Goal: Information Seeking & Learning: Check status

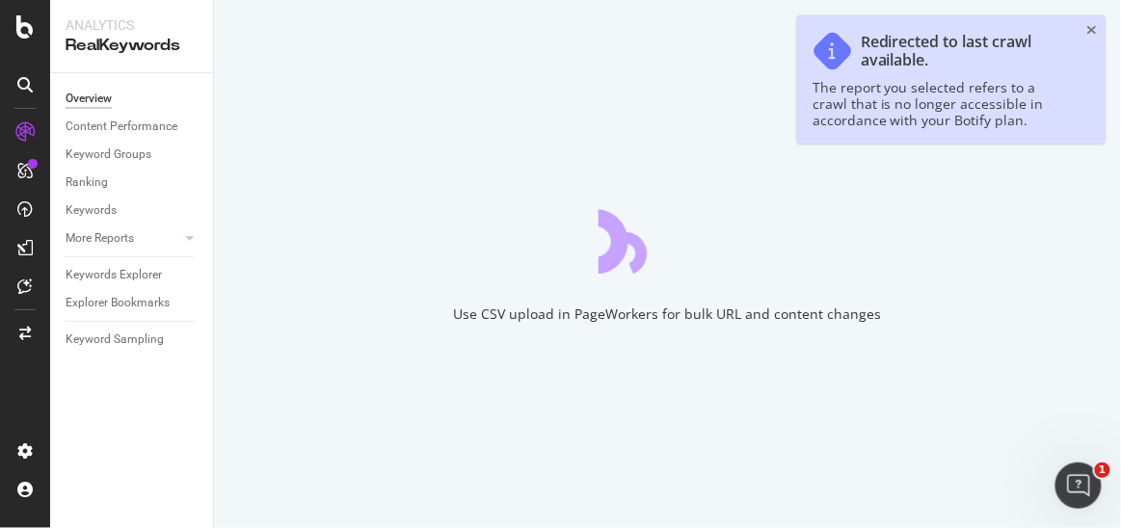
click at [1086, 32] on div "Redirected to last crawl available. The report you selected refers to a crawl t…" at bounding box center [951, 79] width 309 height 128
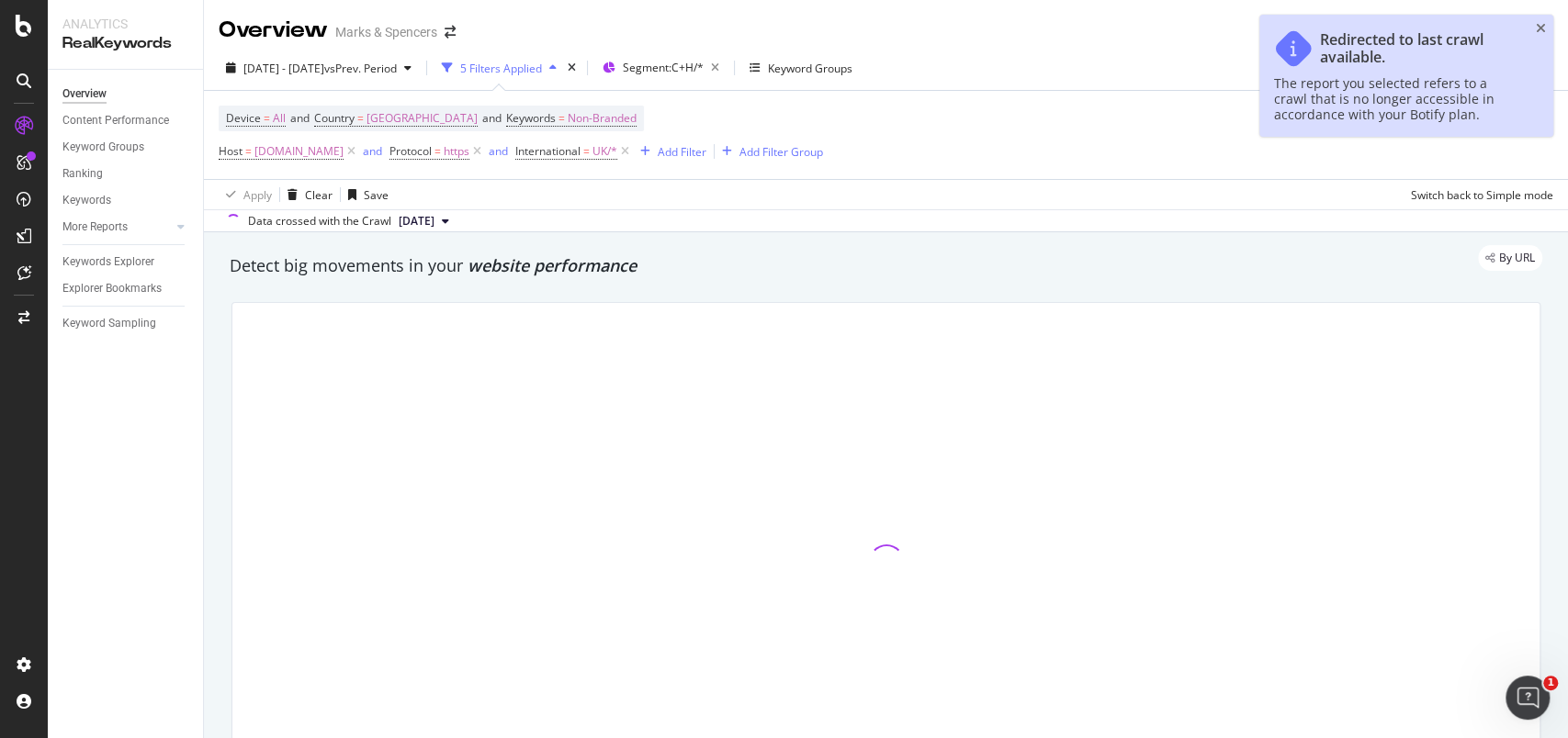
drag, startPoint x: 1035, startPoint y: 31, endPoint x: 157, endPoint y: 422, distance: 961.1
click at [157, 422] on div "Overview Content Performance Keyword Groups Ranking Keywords More Reports Count…" at bounding box center [125, 404] width 155 height 668
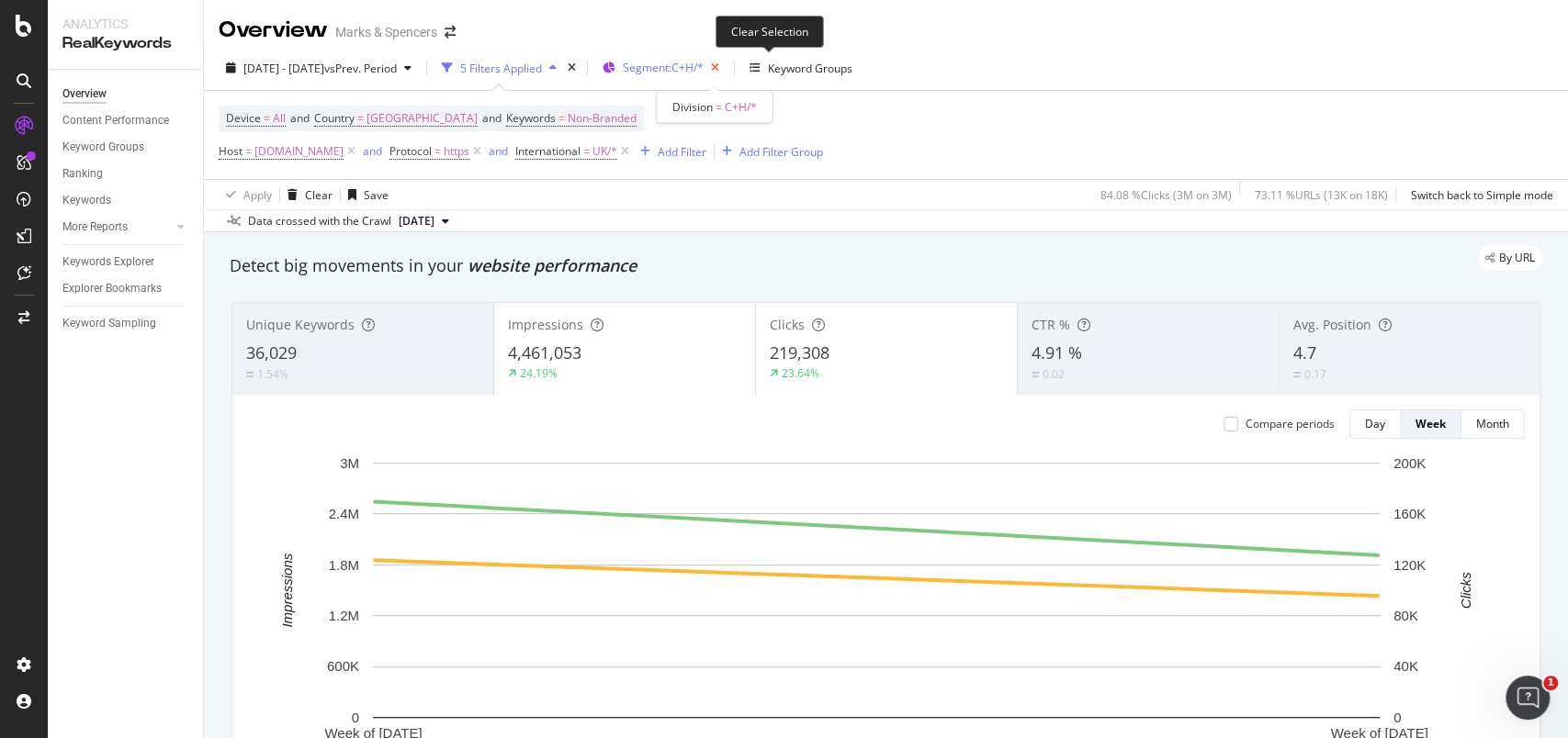
click at [727, 76] on icon "button" at bounding box center [715, 68] width 23 height 26
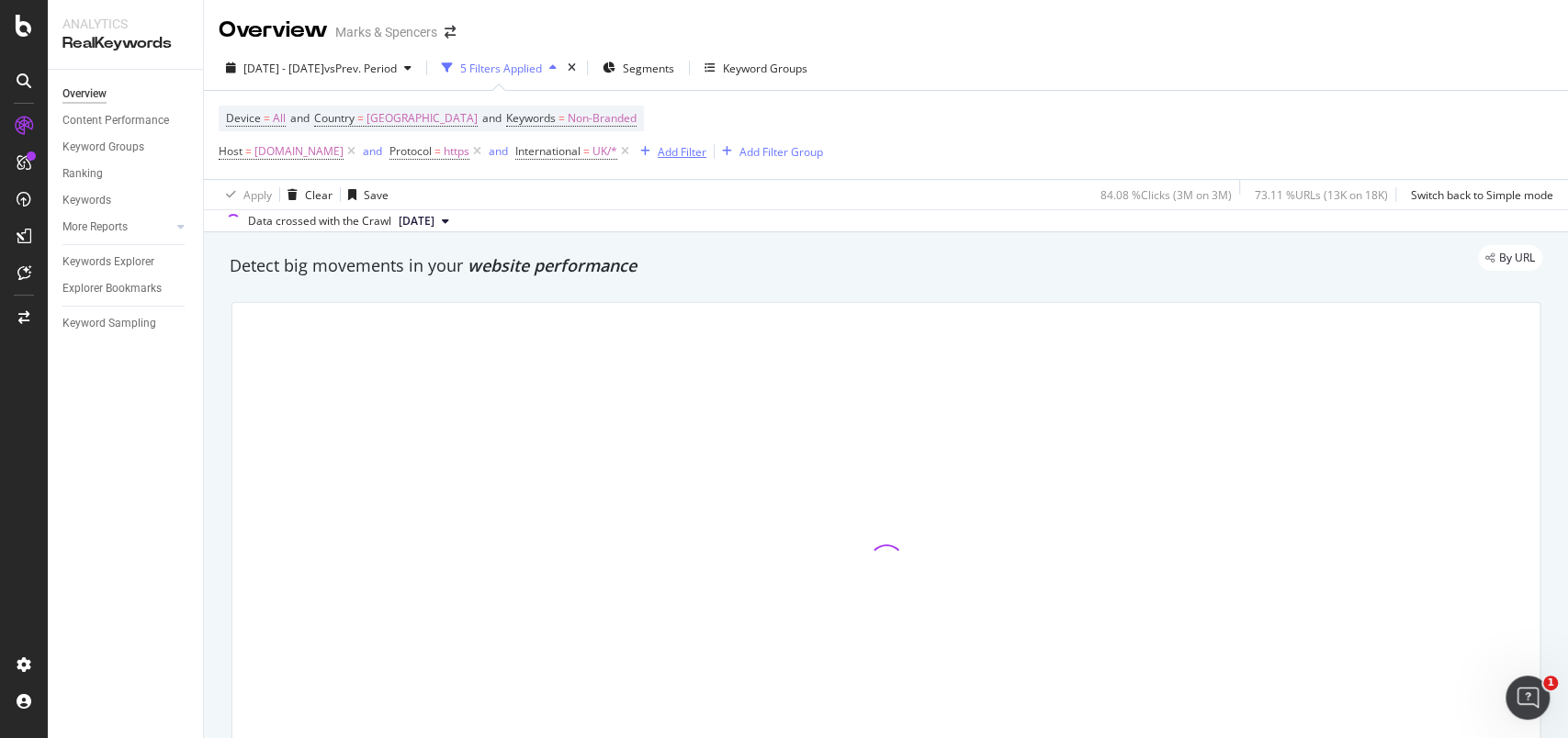
click at [706, 154] on div "Add Filter" at bounding box center [681, 151] width 49 height 15
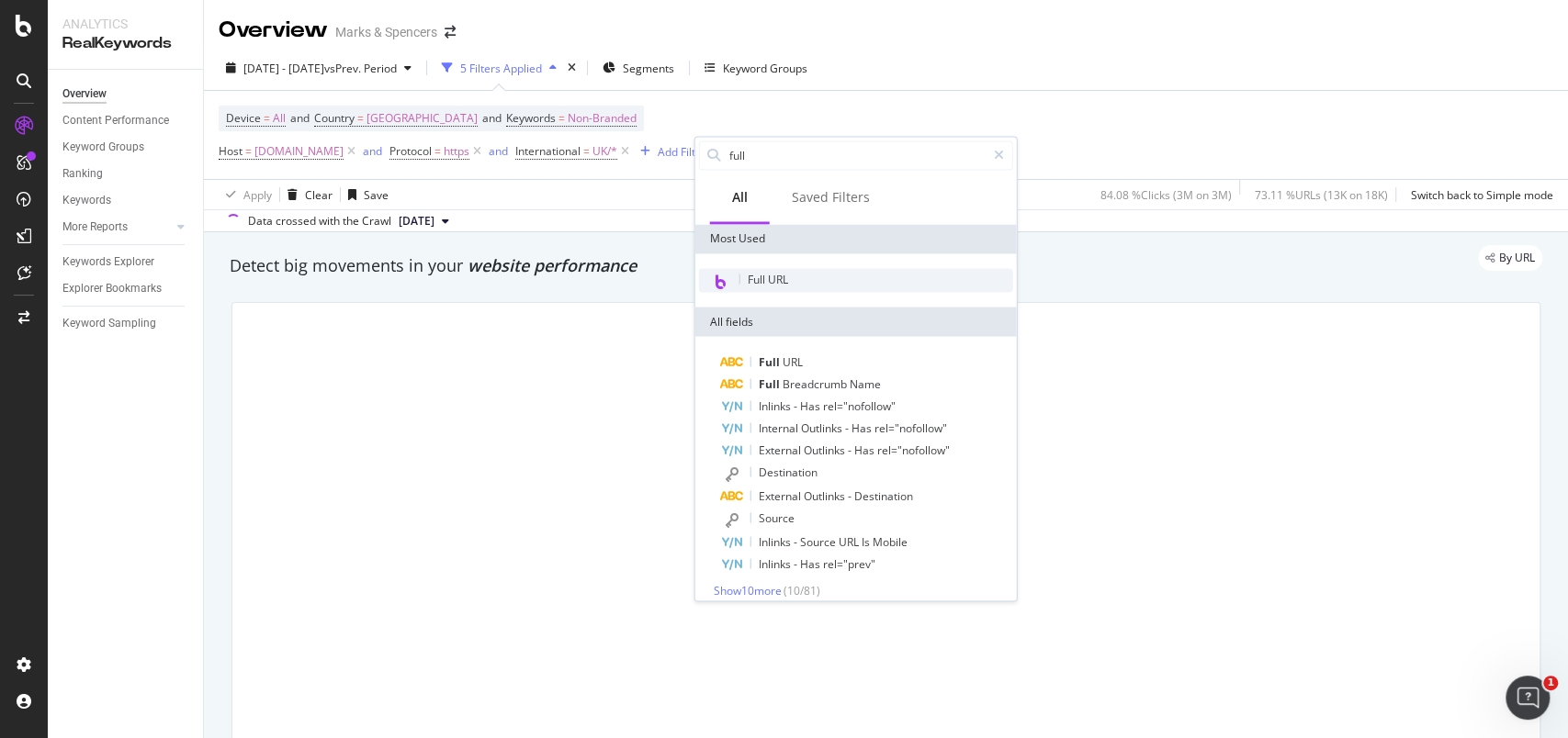
type input "full"
click at [782, 276] on span "Full URL" at bounding box center [768, 278] width 40 height 15
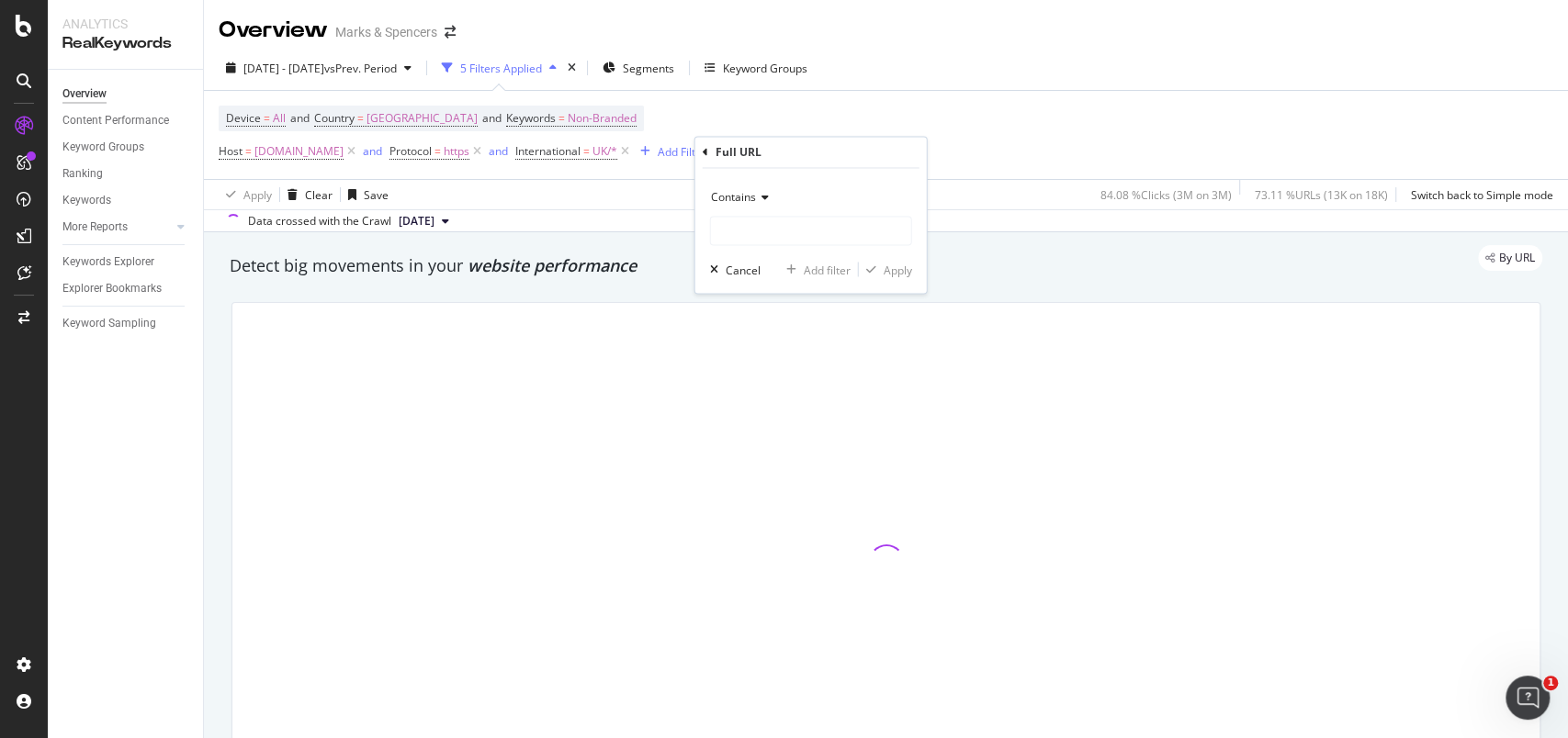
click at [705, 152] on icon at bounding box center [706, 152] width 6 height 11
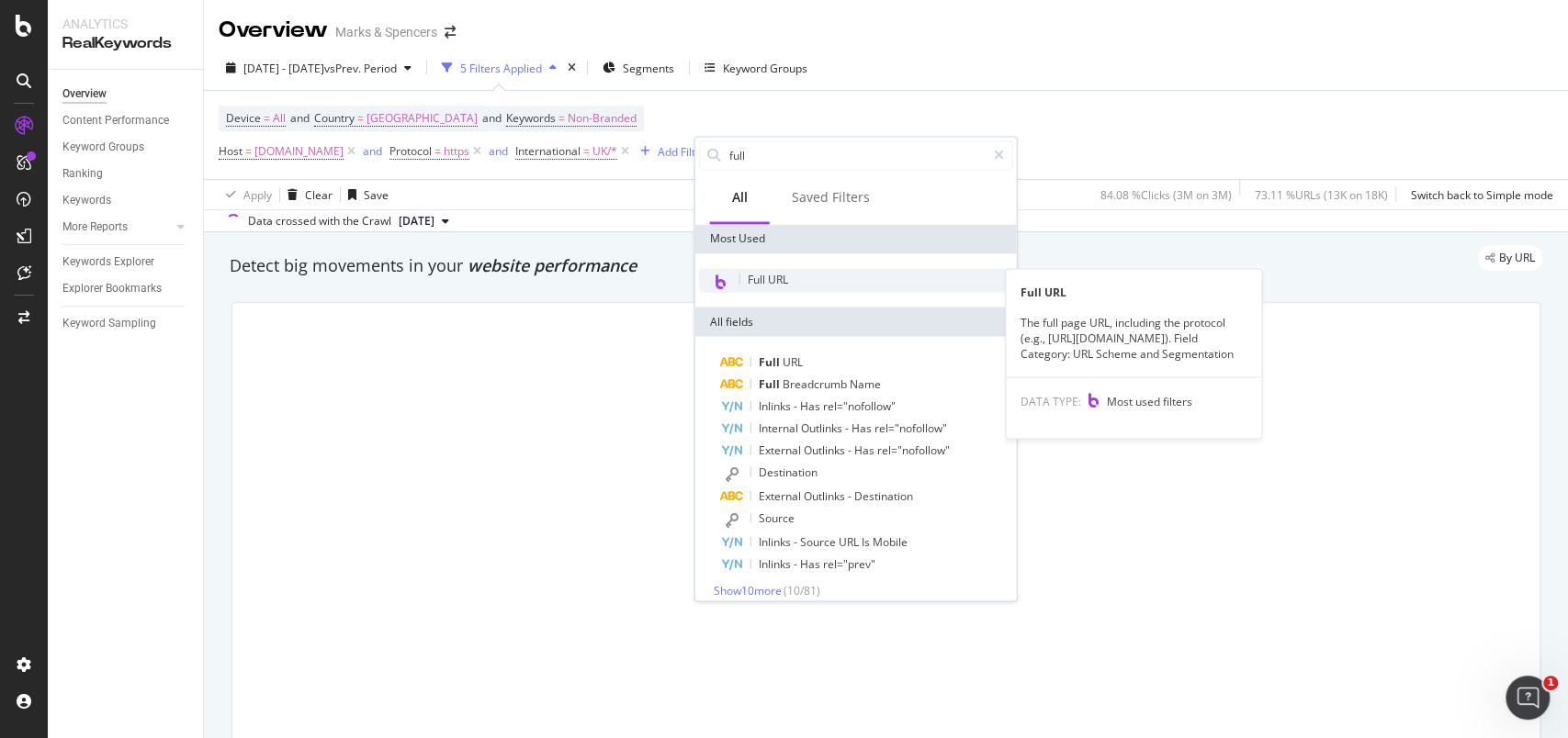
click at [774, 275] on span "Full URL" at bounding box center [768, 278] width 40 height 15
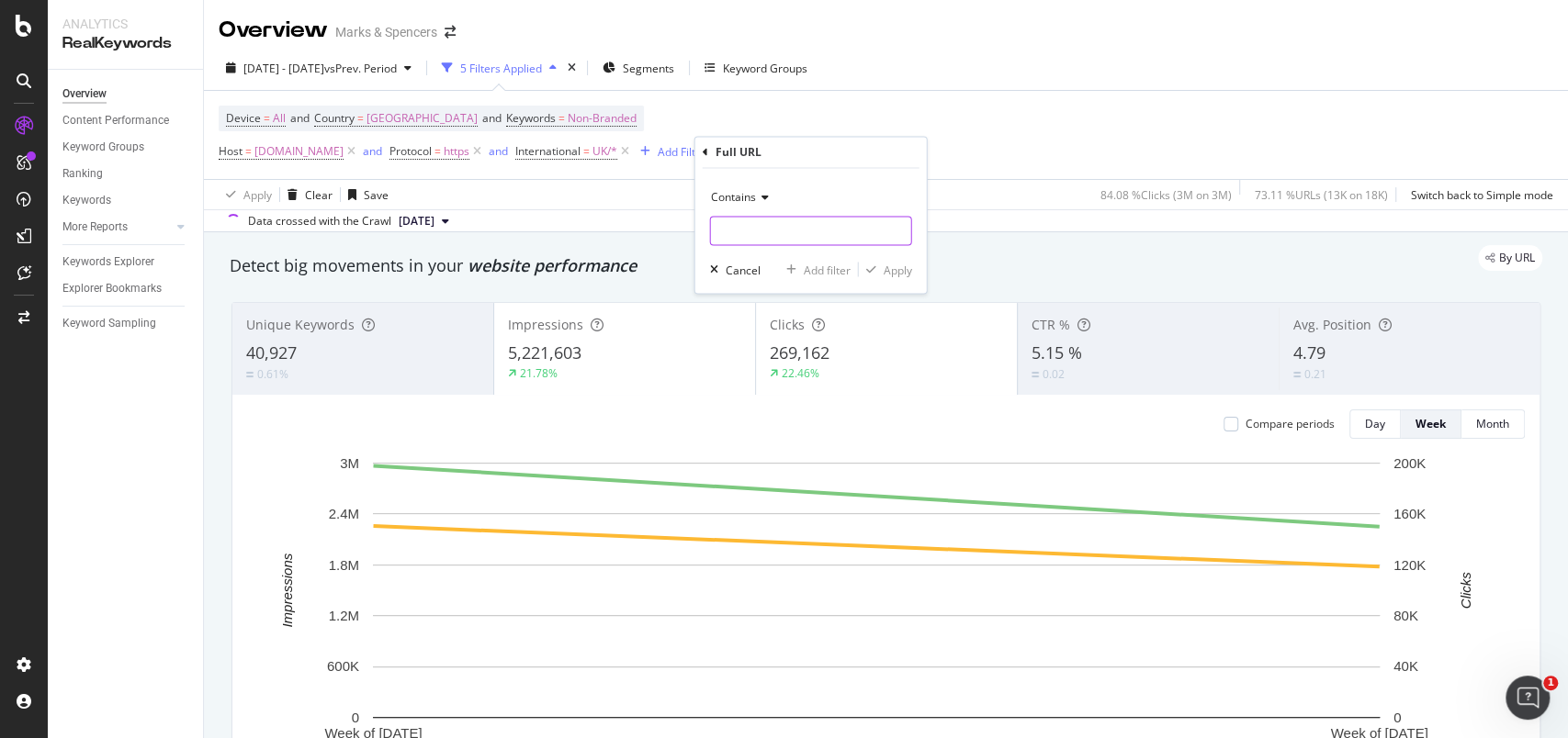
click at [761, 228] on input "text" at bounding box center [811, 231] width 200 height 30
click at [825, 230] on input "/l/men/mens-blazers" at bounding box center [797, 231] width 173 height 30
click at [868, 228] on input "/l/men/mens-blazers" at bounding box center [797, 231] width 173 height 30
type input "/l/men/mens-blazers/fs5"
click at [903, 263] on div "Apply" at bounding box center [898, 269] width 29 height 15
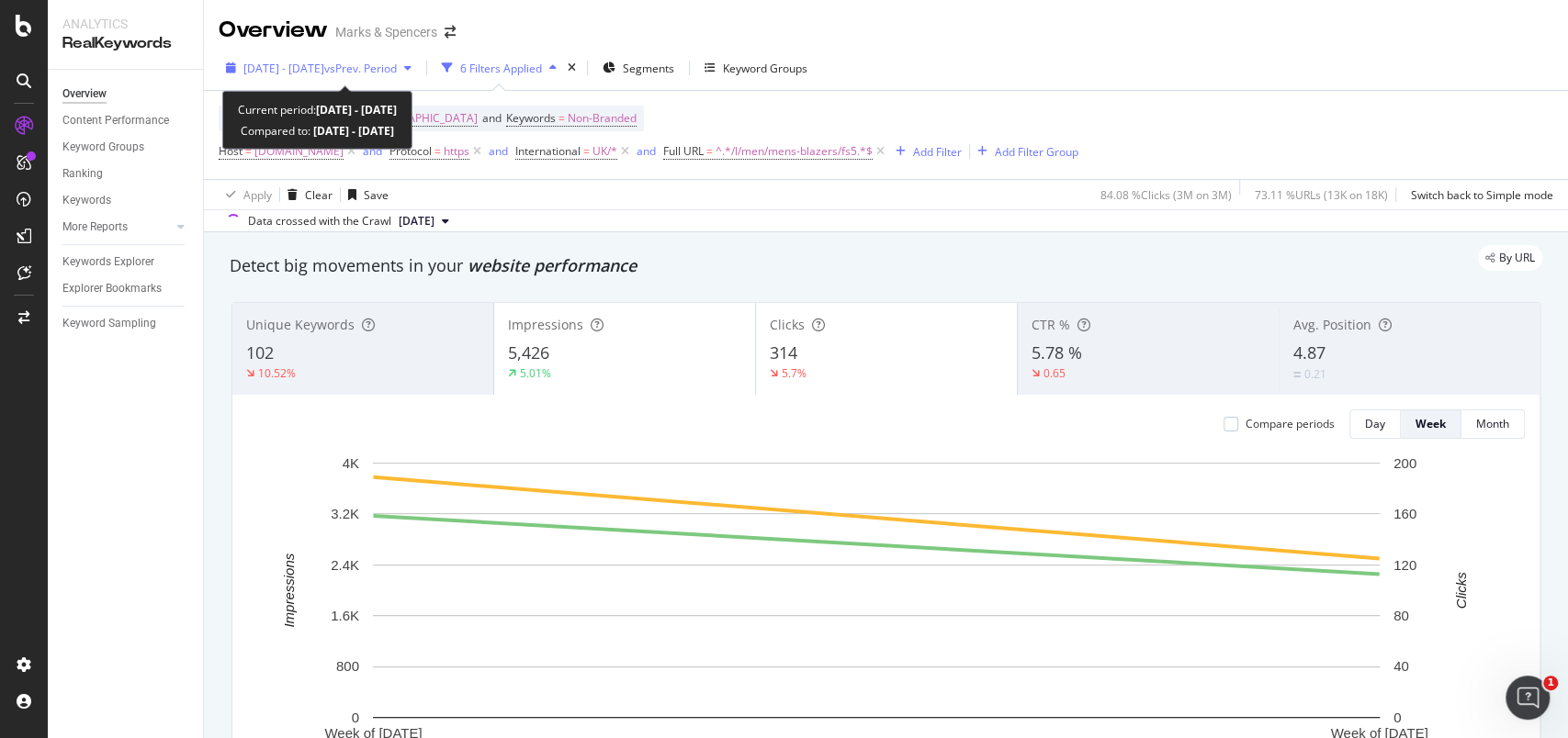
click at [234, 64] on icon "button" at bounding box center [231, 69] width 10 height 11
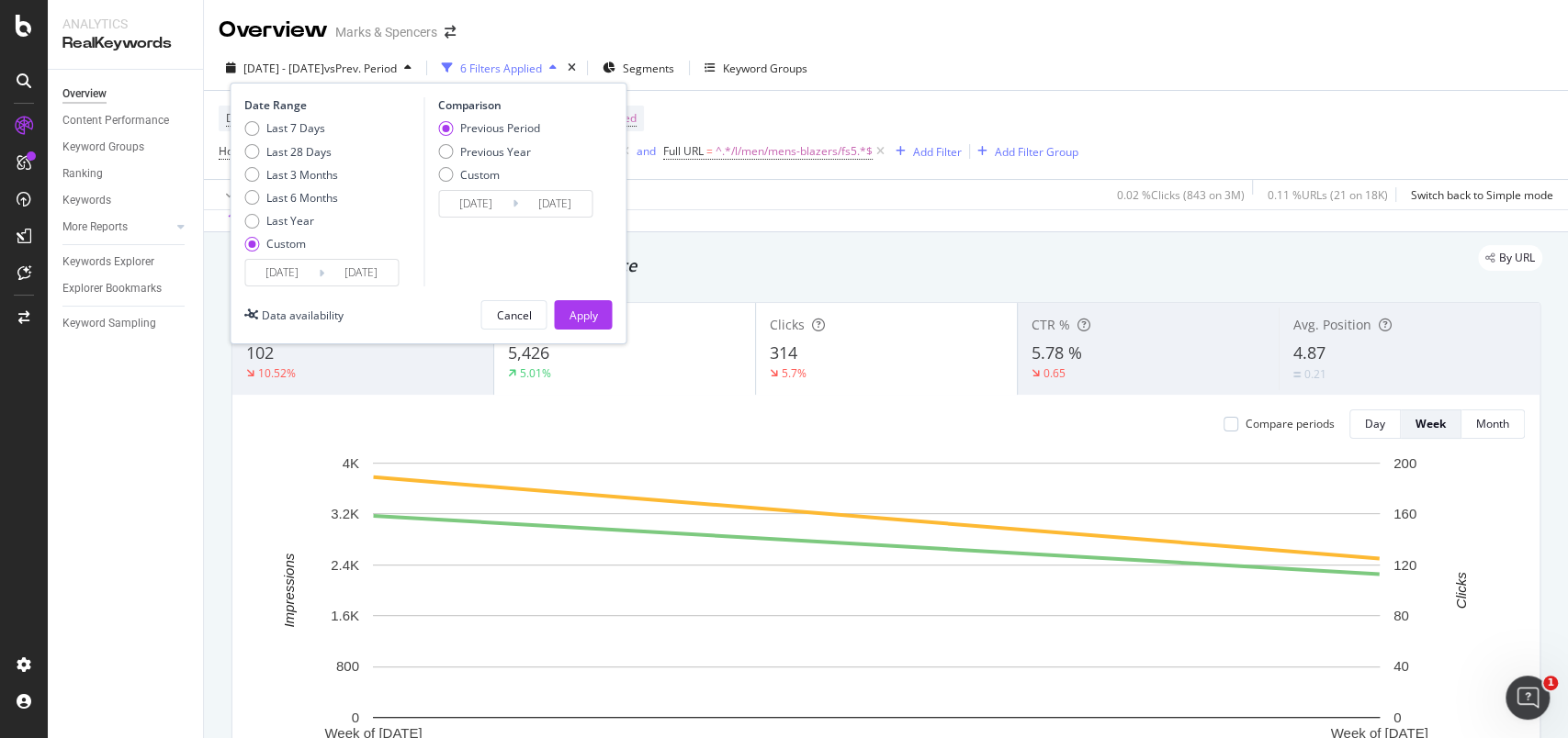
click at [307, 274] on input "[DATE]" at bounding box center [281, 272] width 73 height 26
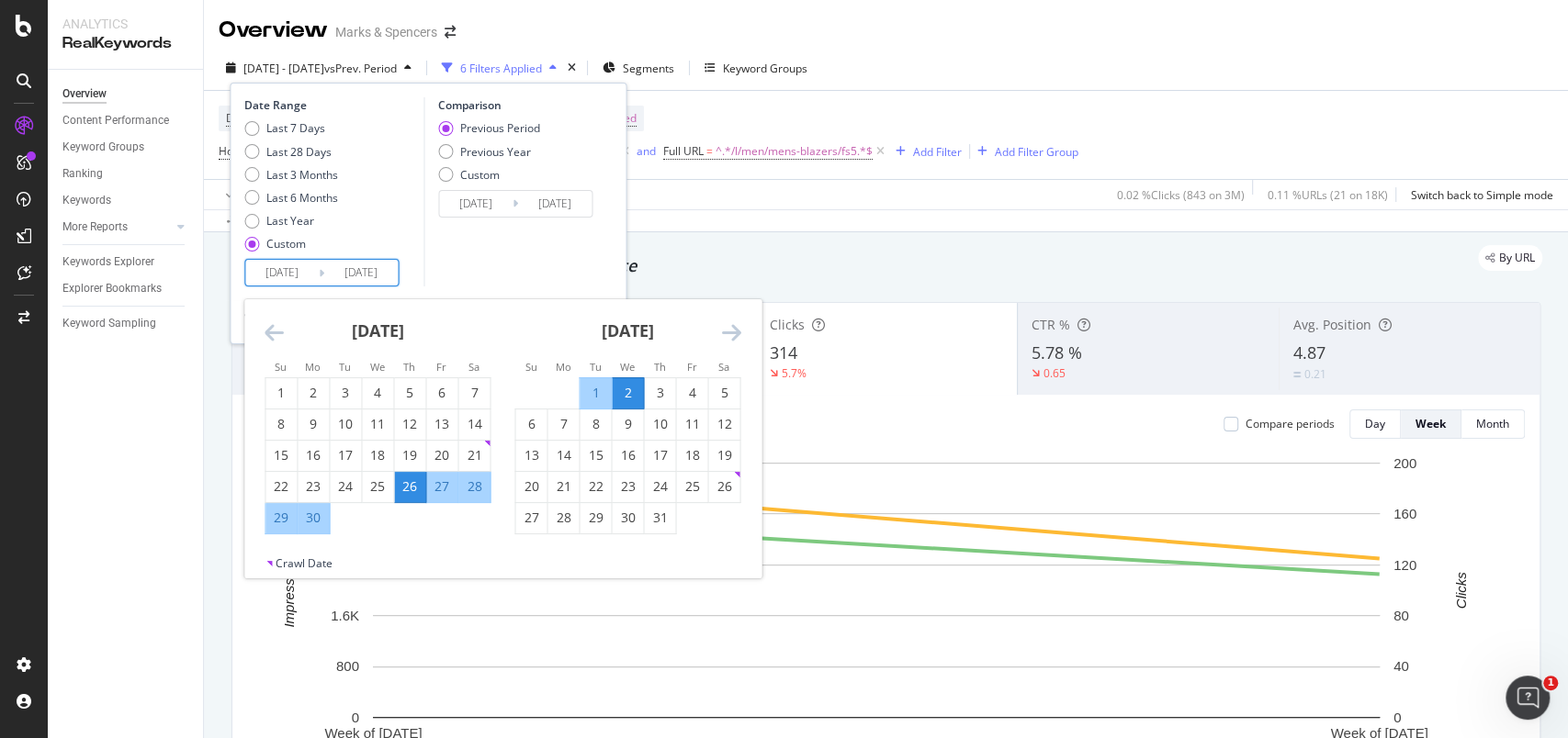
click at [739, 346] on div "[DATE]" at bounding box center [627, 338] width 226 height 78
click at [732, 338] on icon "Move forward to switch to the next month." at bounding box center [731, 331] width 19 height 22
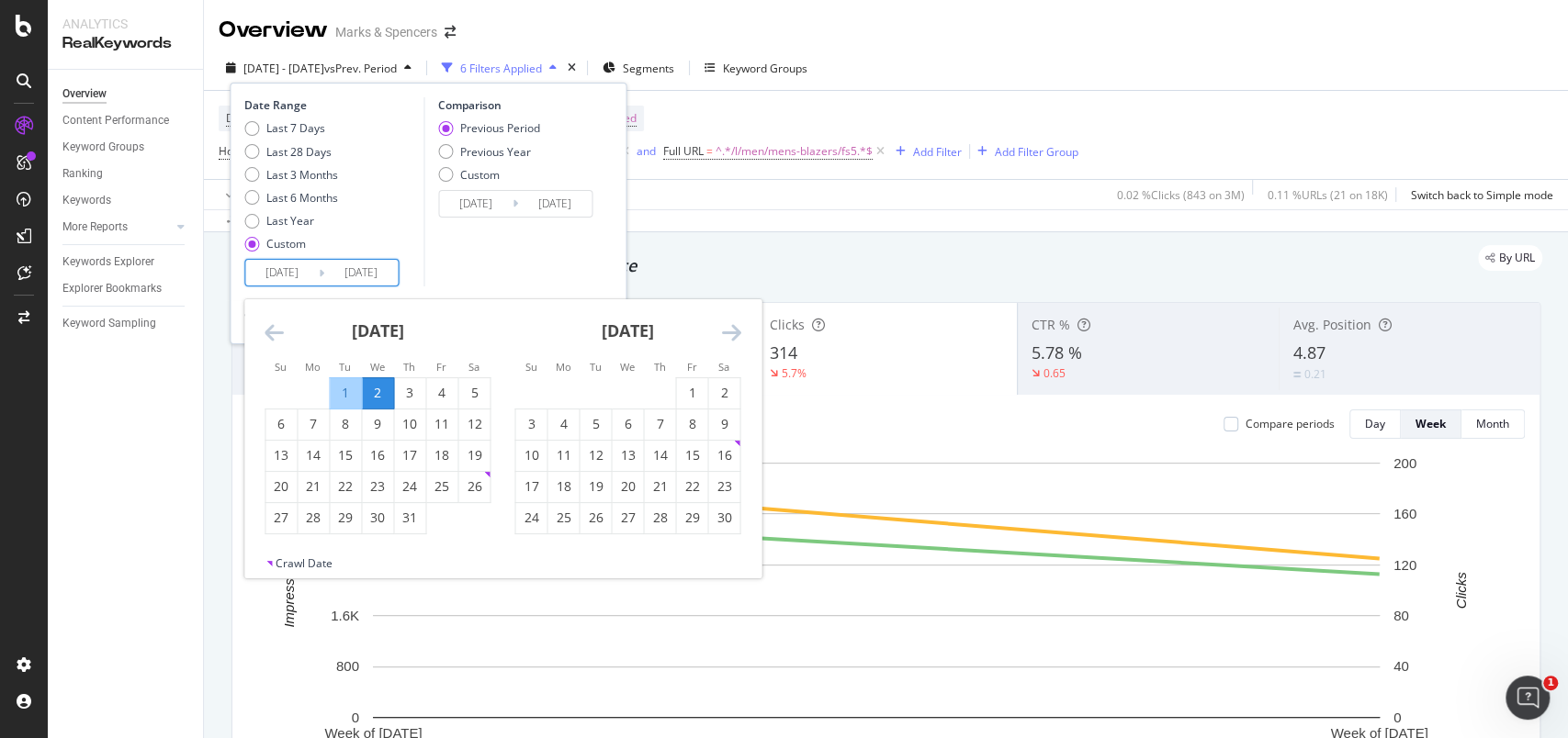
click at [280, 327] on icon "Move backward to switch to the previous month." at bounding box center [274, 331] width 19 height 22
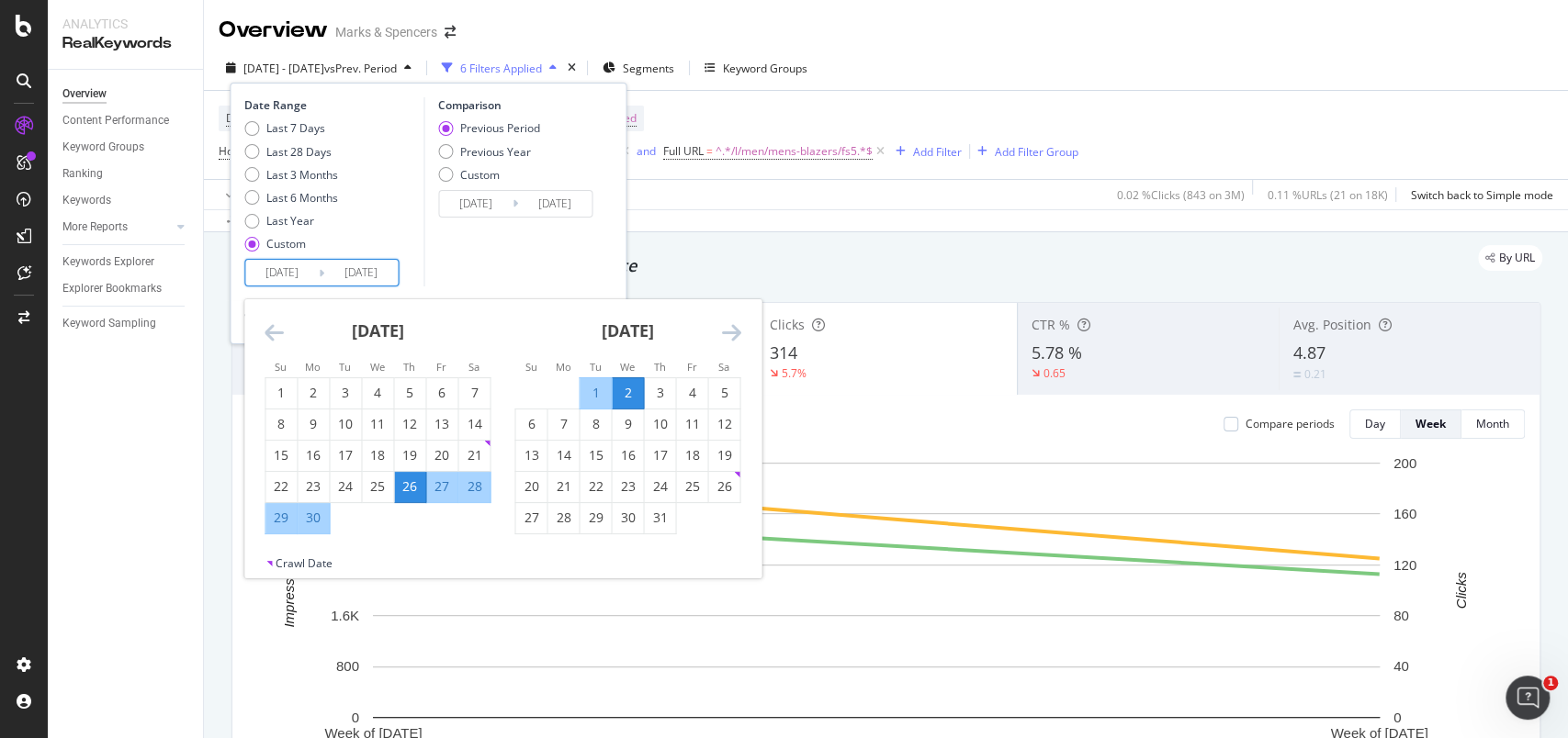
click at [280, 327] on icon "Move backward to switch to the previous month." at bounding box center [274, 331] width 19 height 22
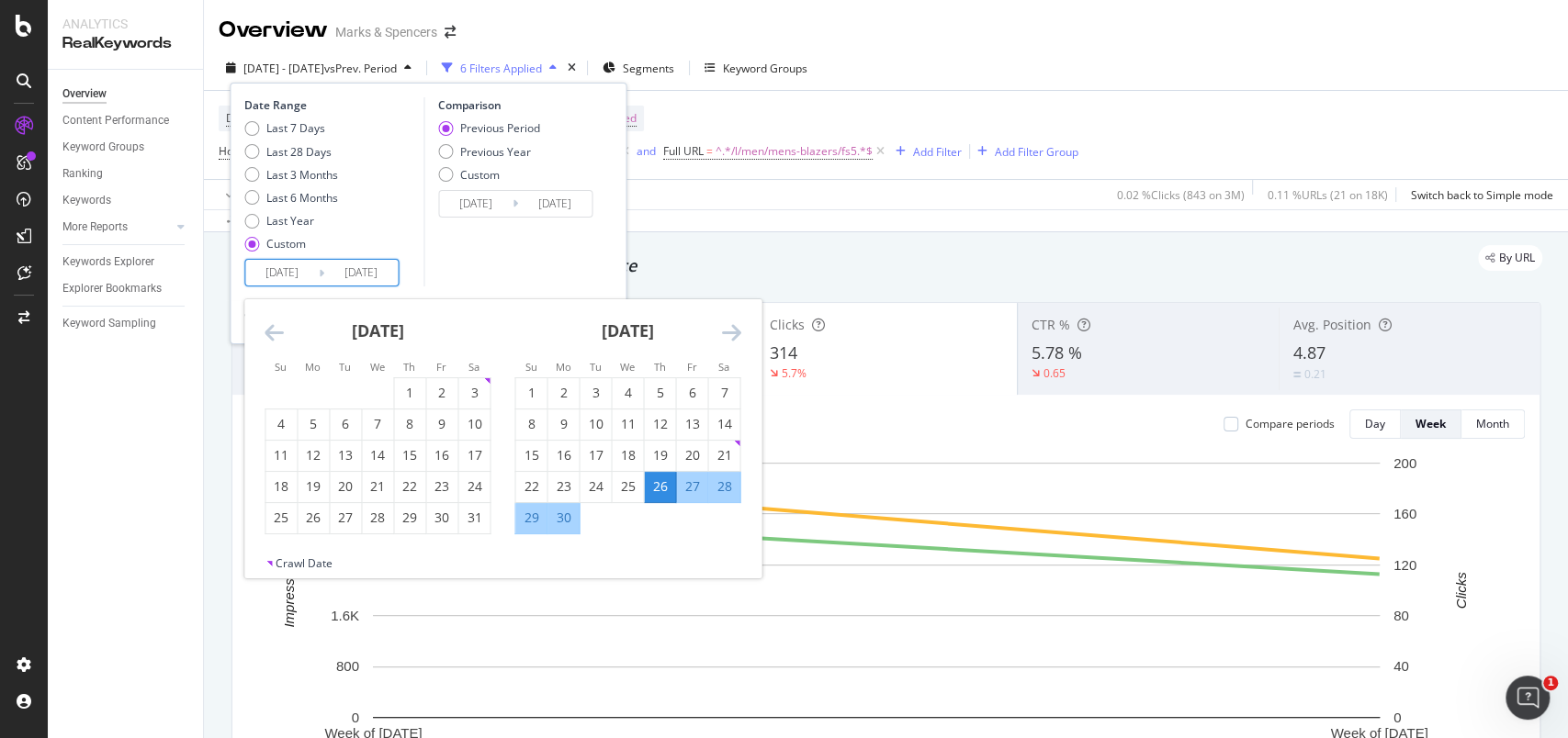
click at [280, 327] on icon "Move backward to switch to the previous month." at bounding box center [274, 331] width 19 height 22
click at [480, 424] on div "13" at bounding box center [473, 424] width 31 height 18
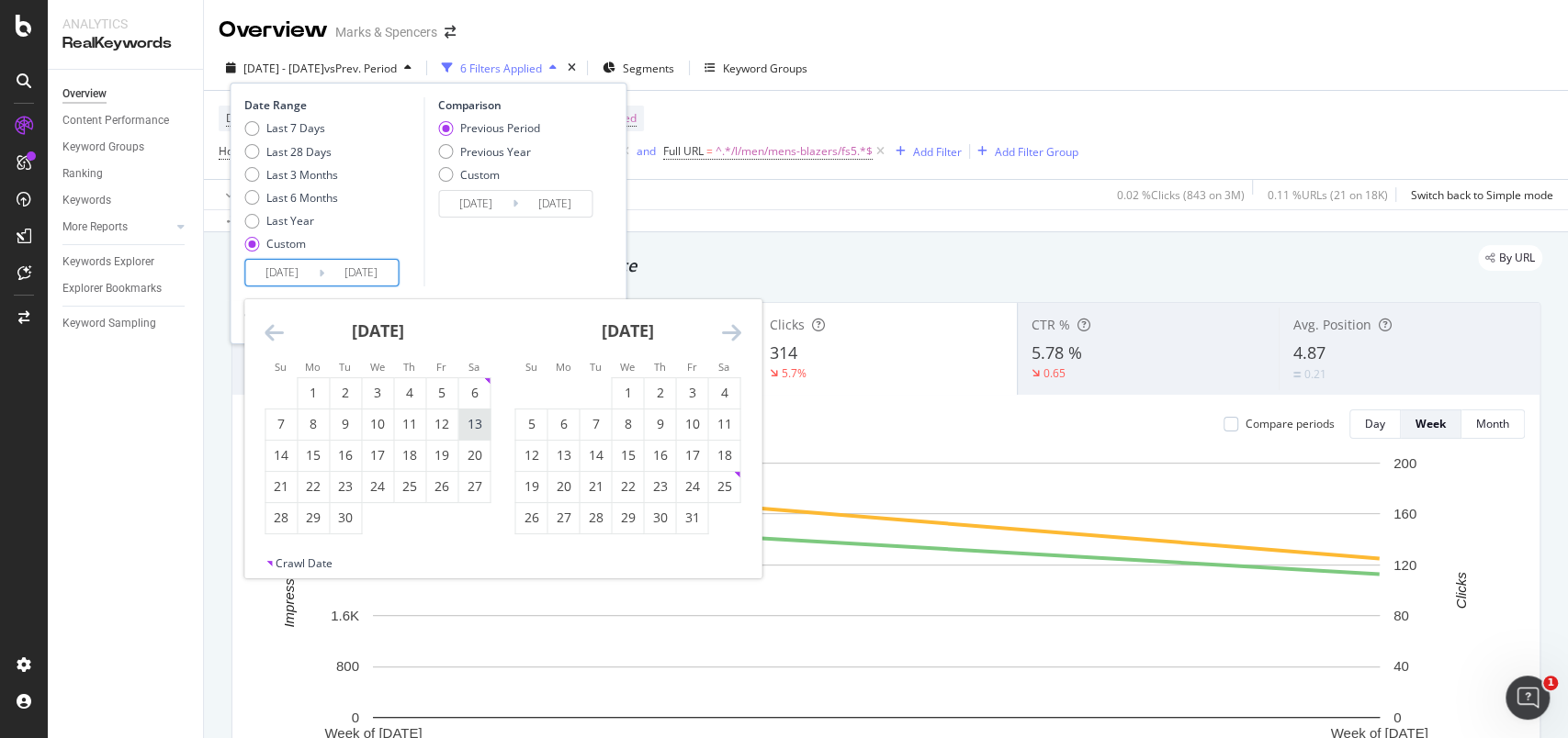
type input "[DATE]"
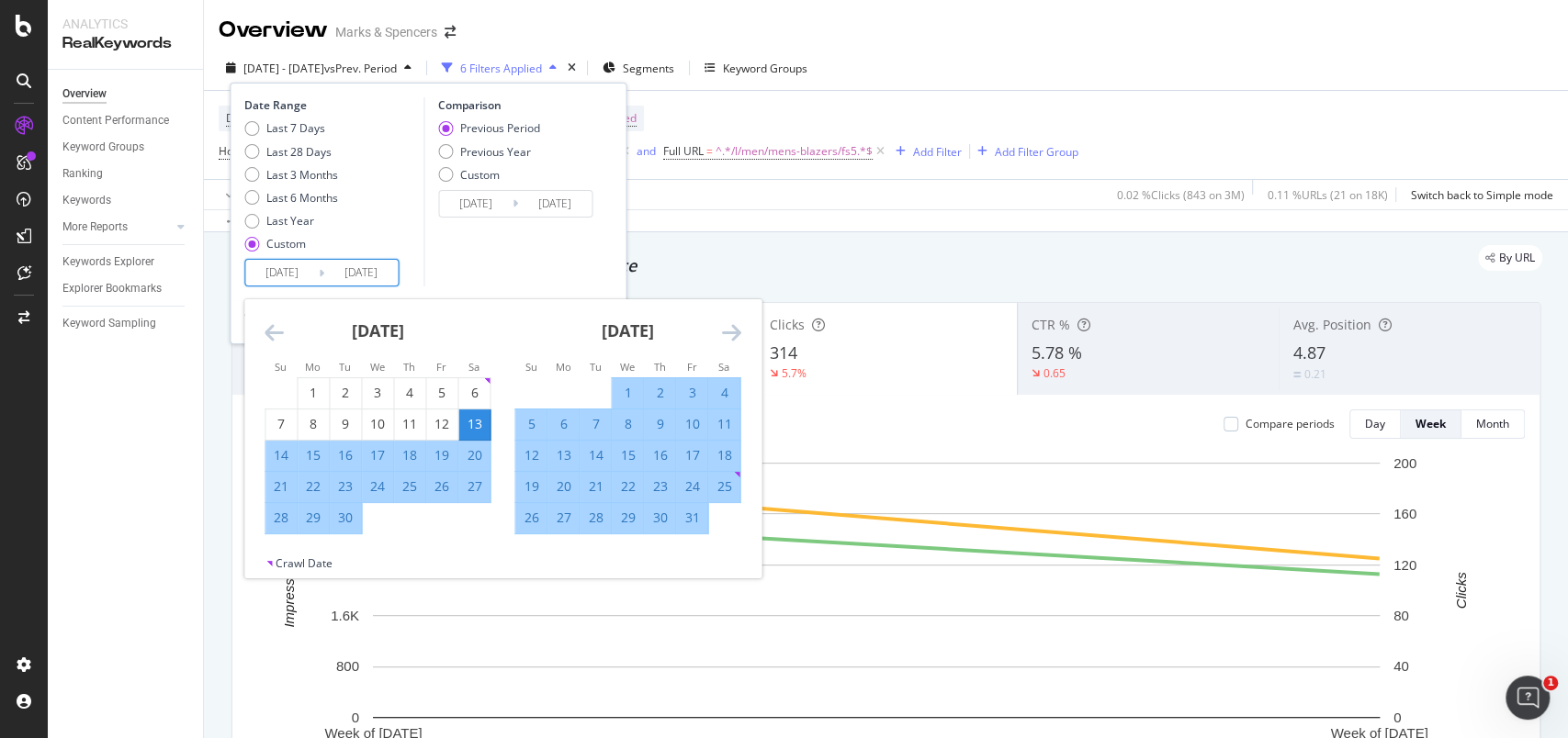
click at [738, 330] on icon "Move forward to switch to the next month." at bounding box center [731, 331] width 19 height 22
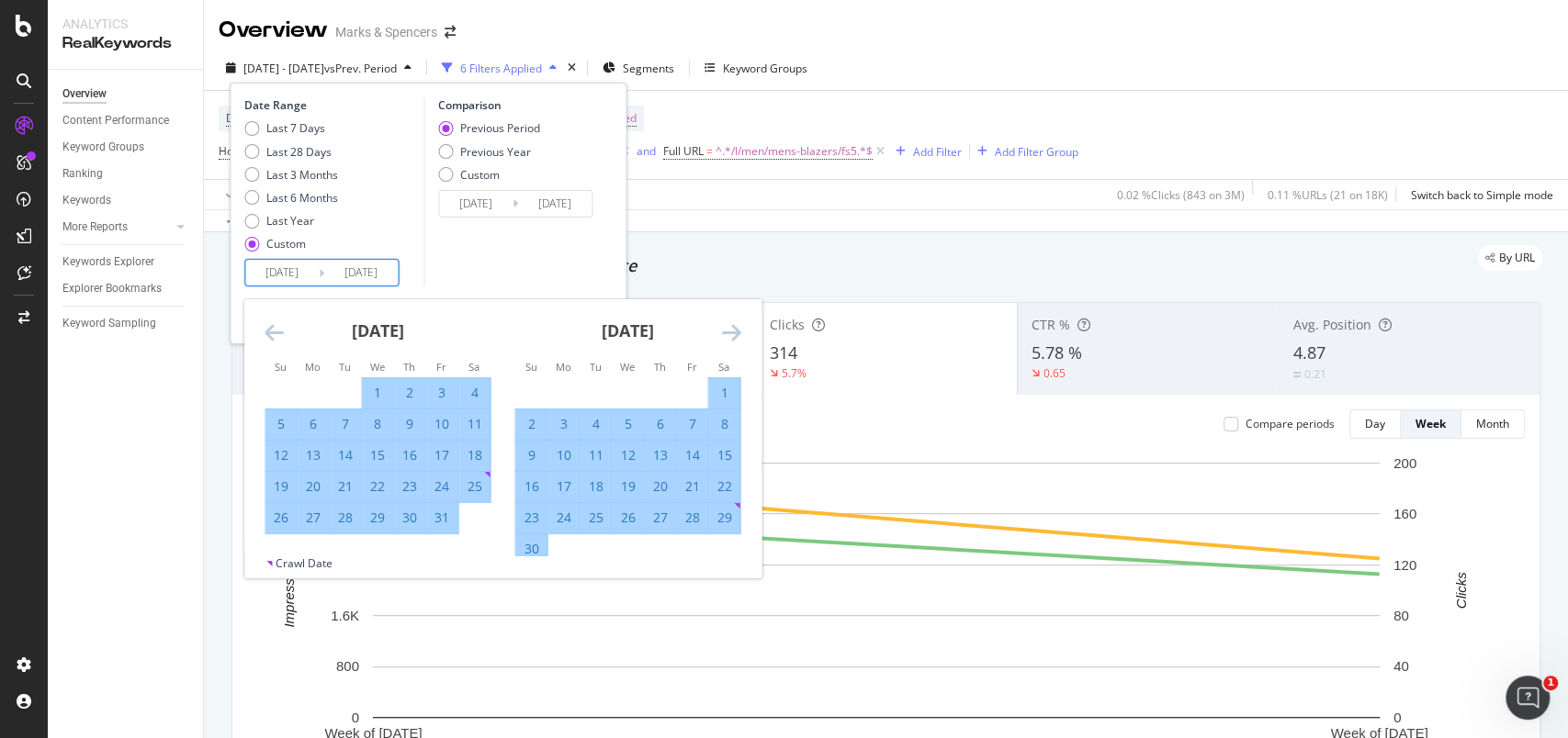
click at [738, 330] on icon "Move forward to switch to the next month." at bounding box center [731, 331] width 19 height 22
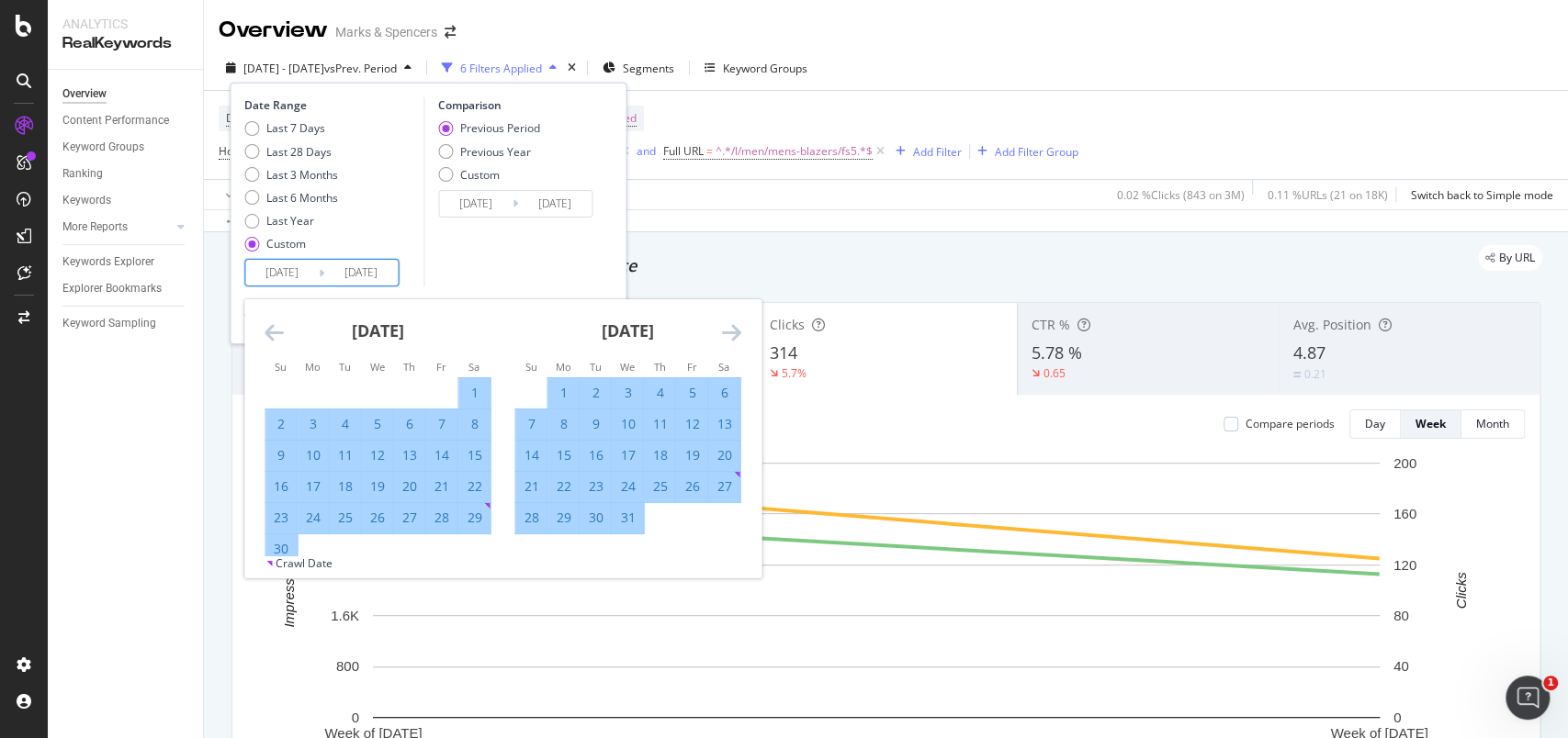
click at [738, 330] on icon "Move forward to switch to the next month." at bounding box center [731, 331] width 19 height 22
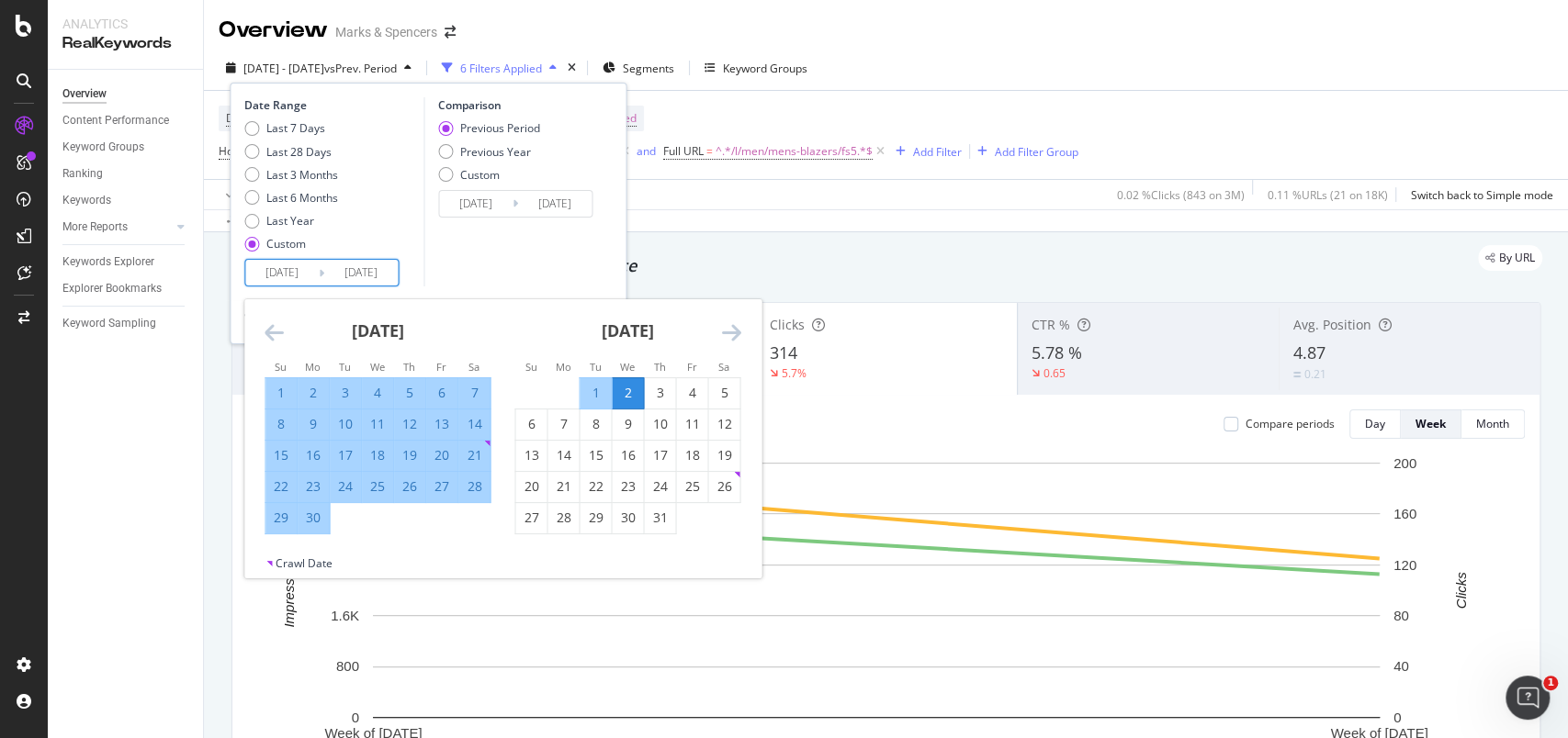
click at [738, 330] on icon "Move forward to switch to the next month." at bounding box center [731, 331] width 19 height 22
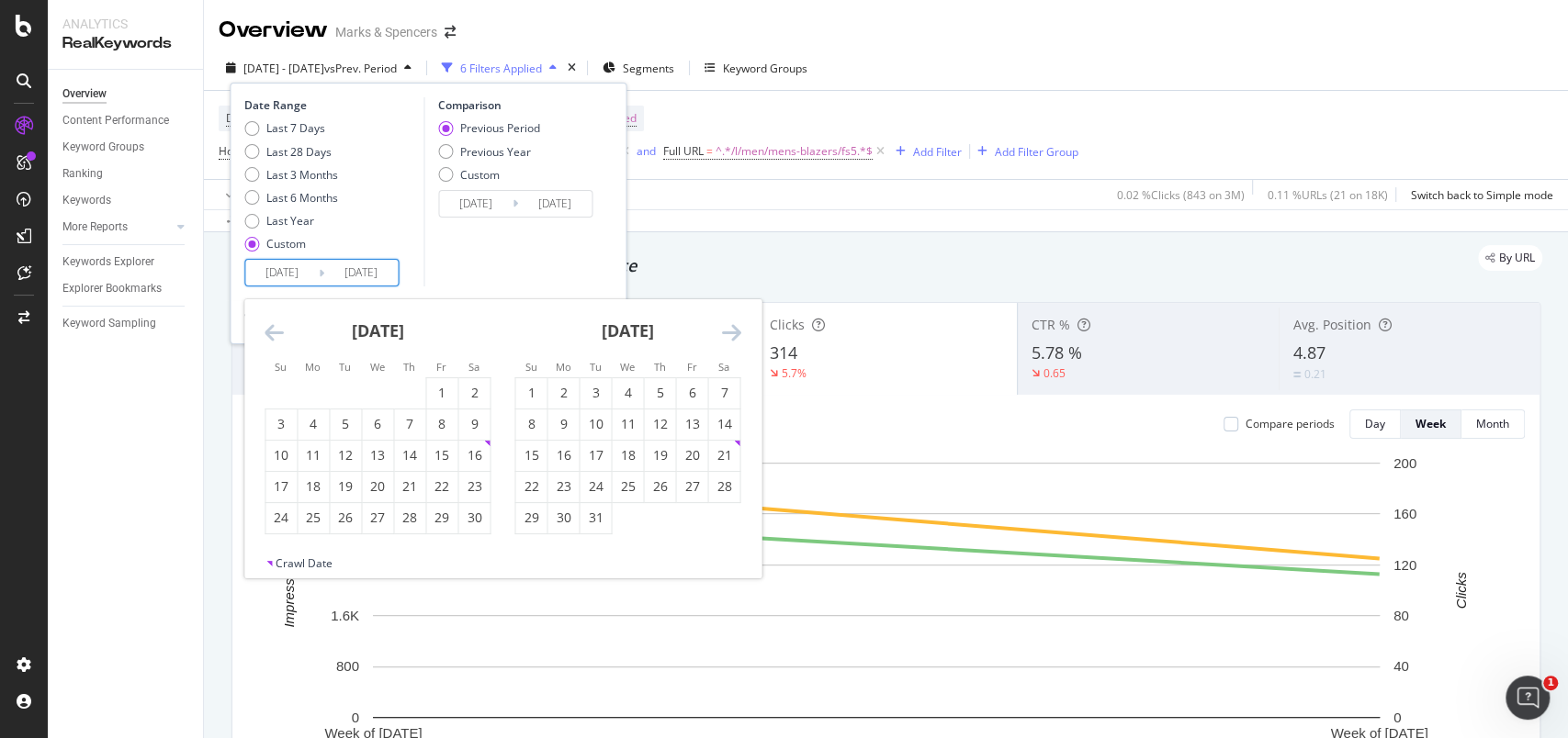
click at [738, 330] on icon "Move forward to switch to the next month." at bounding box center [731, 331] width 19 height 22
click at [722, 421] on div "12" at bounding box center [723, 424] width 31 height 18
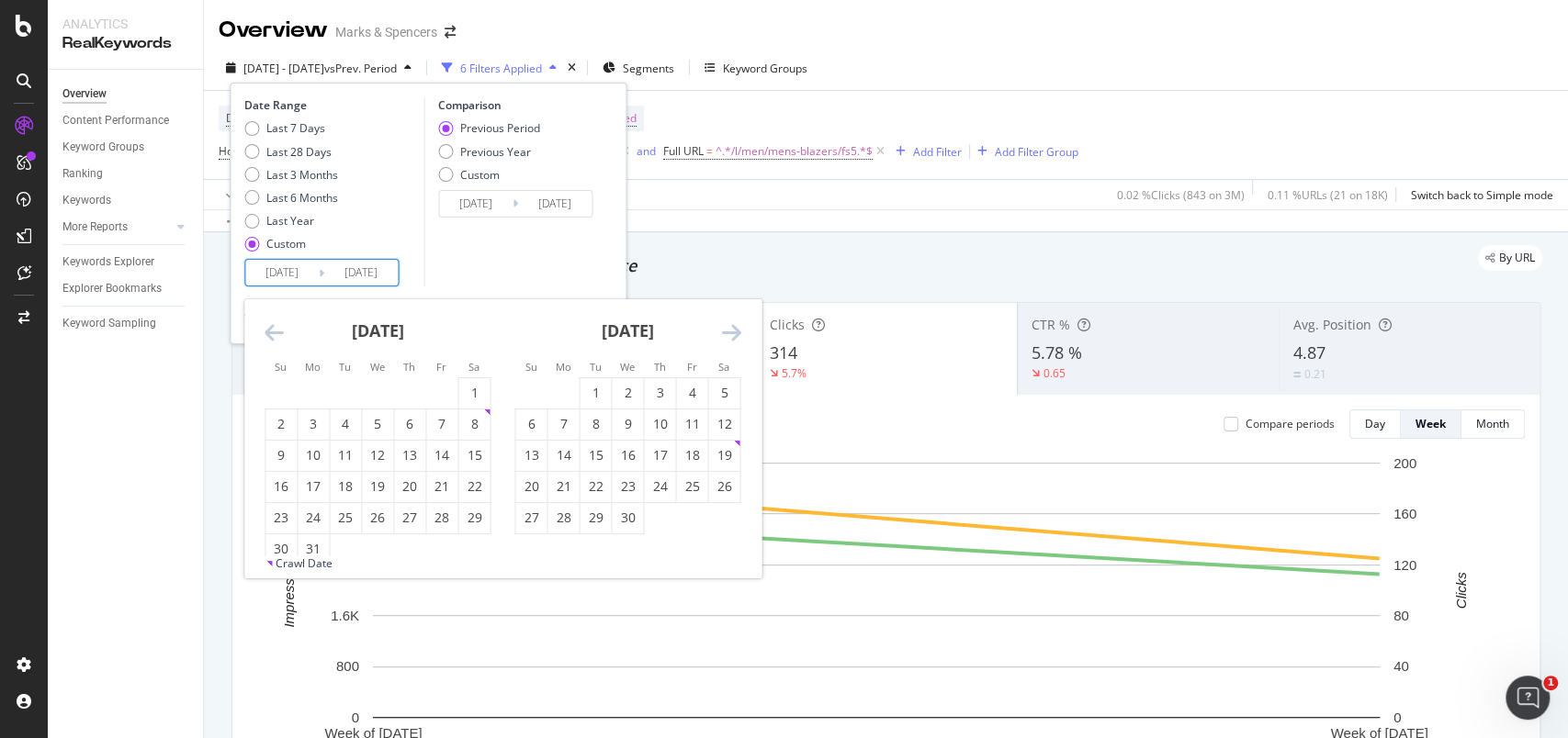
type input "[DATE]"
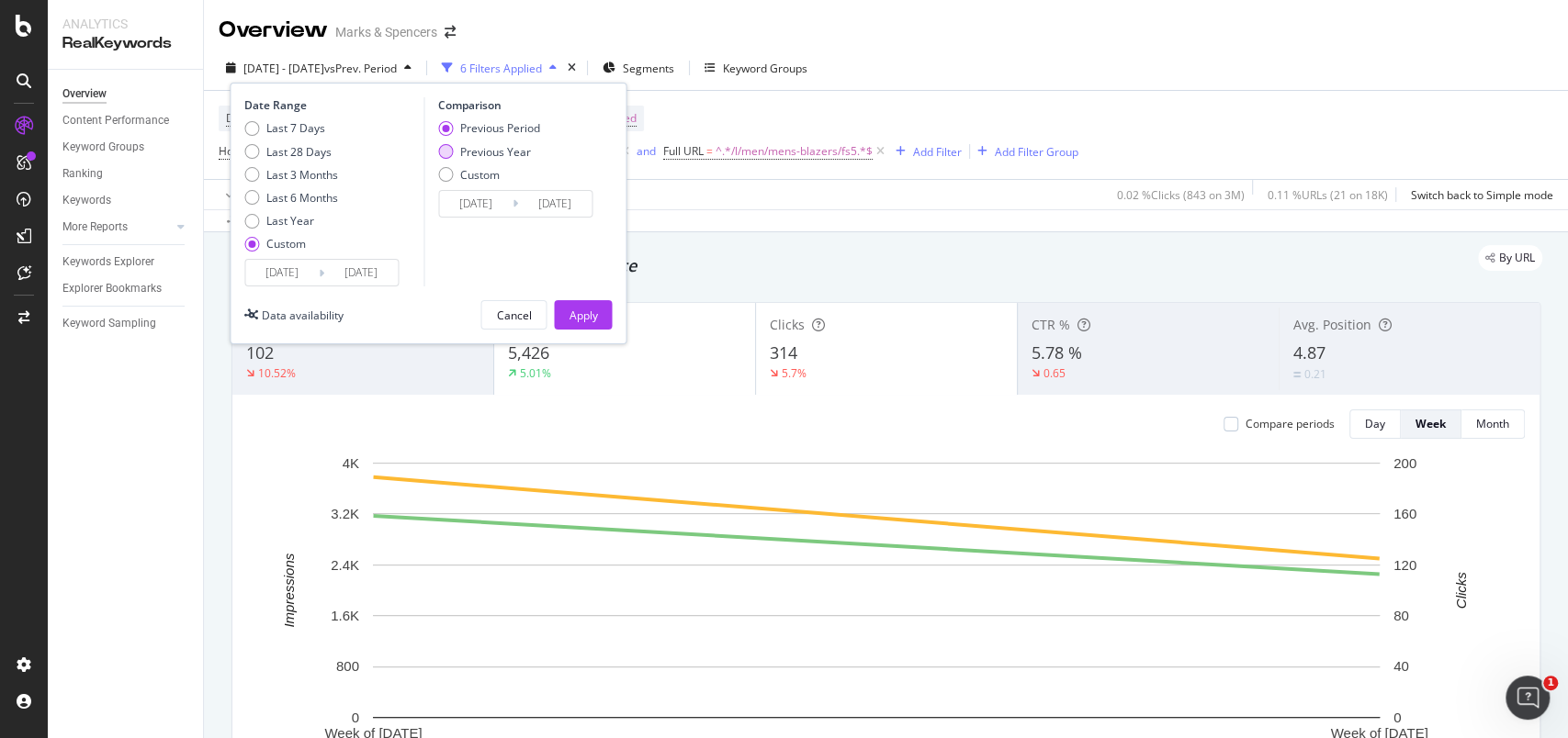
click at [501, 150] on div "Previous Year" at bounding box center [495, 151] width 70 height 15
type input "[DATE]"
click at [584, 313] on div "Apply" at bounding box center [583, 315] width 29 height 15
